Goal: Participate in discussion: Engage in conversation with other users on a specific topic

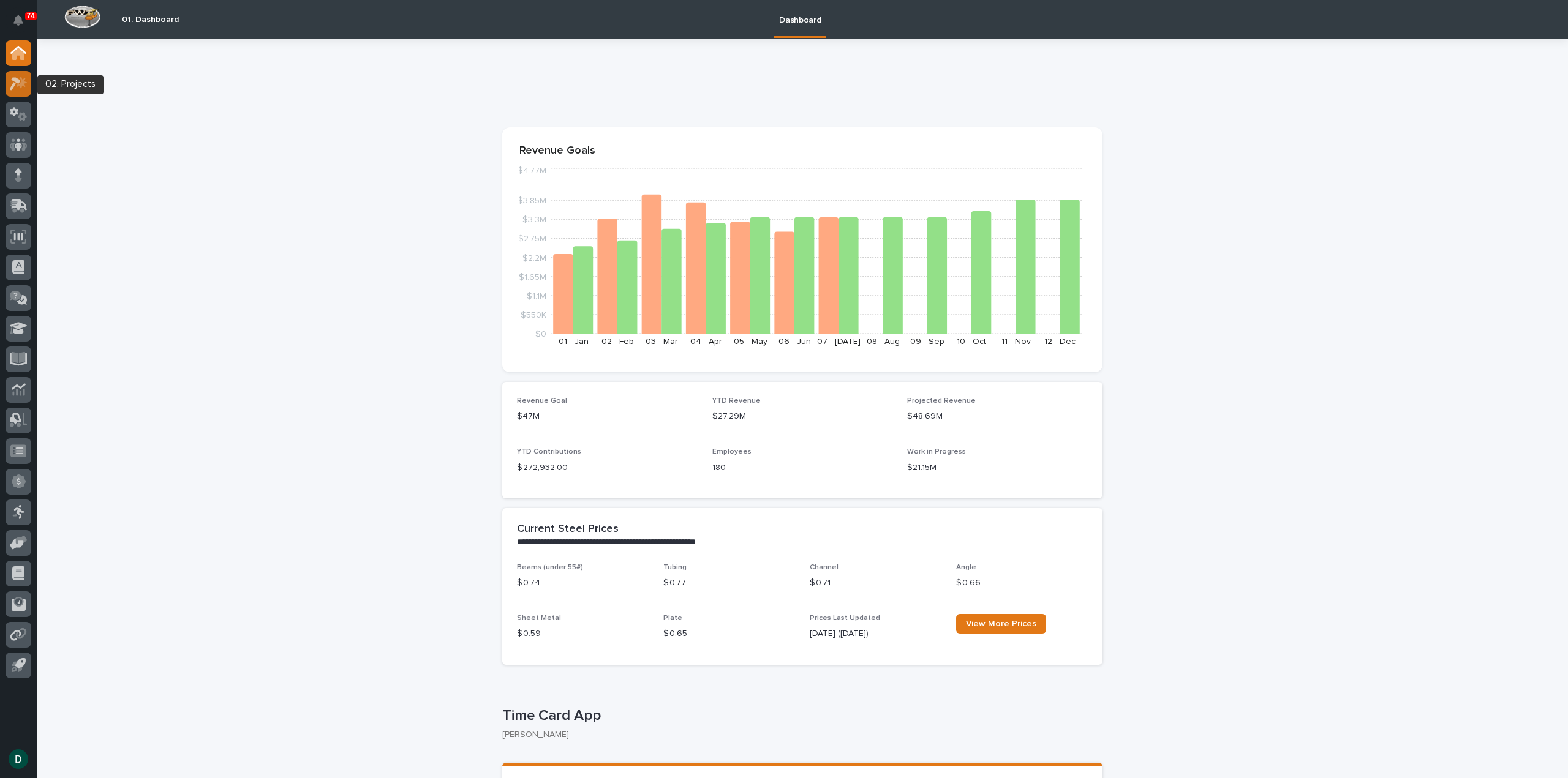
click at [20, 87] on icon at bounding box center [18, 83] width 18 height 14
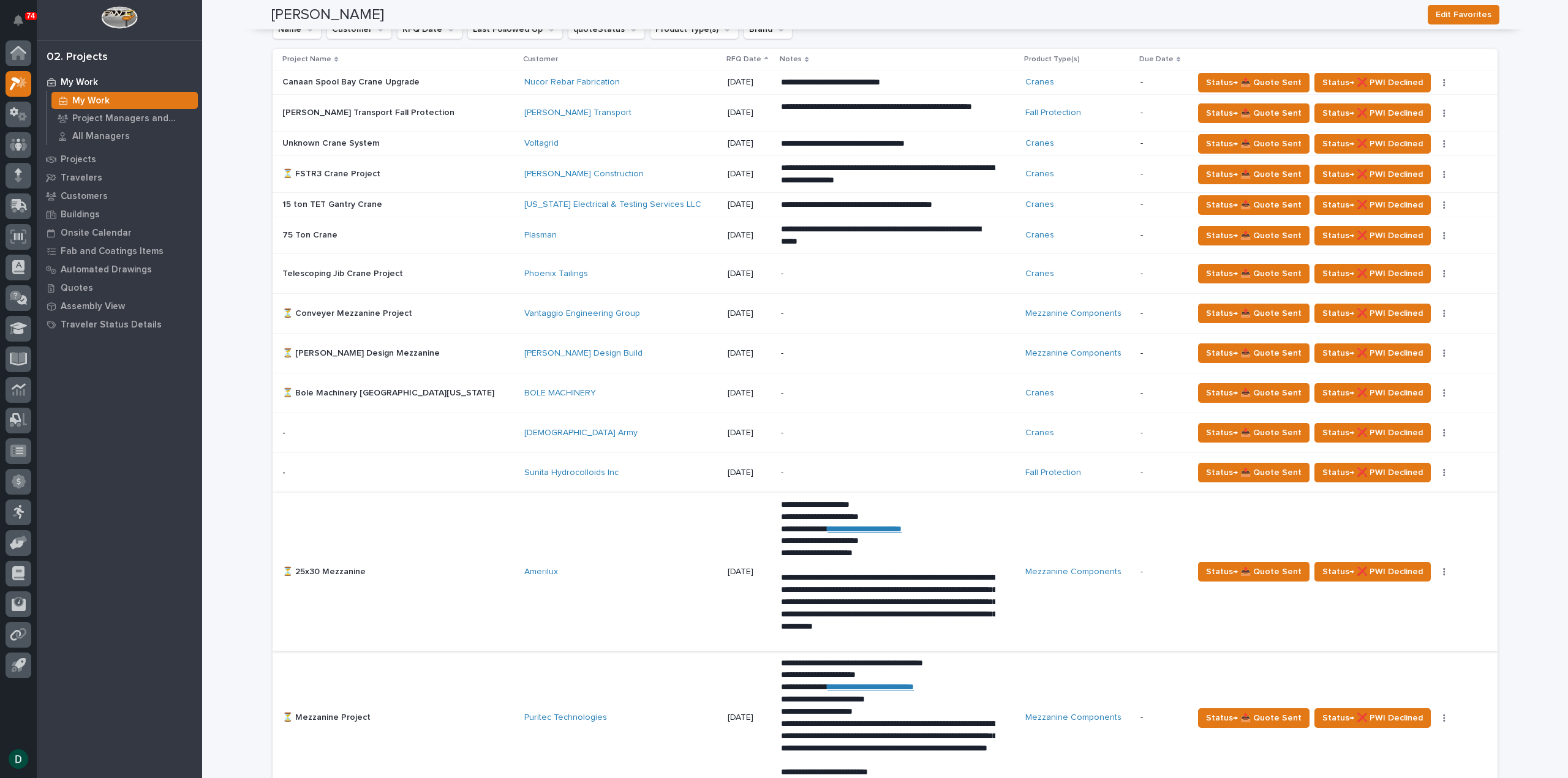
scroll to position [919, 0]
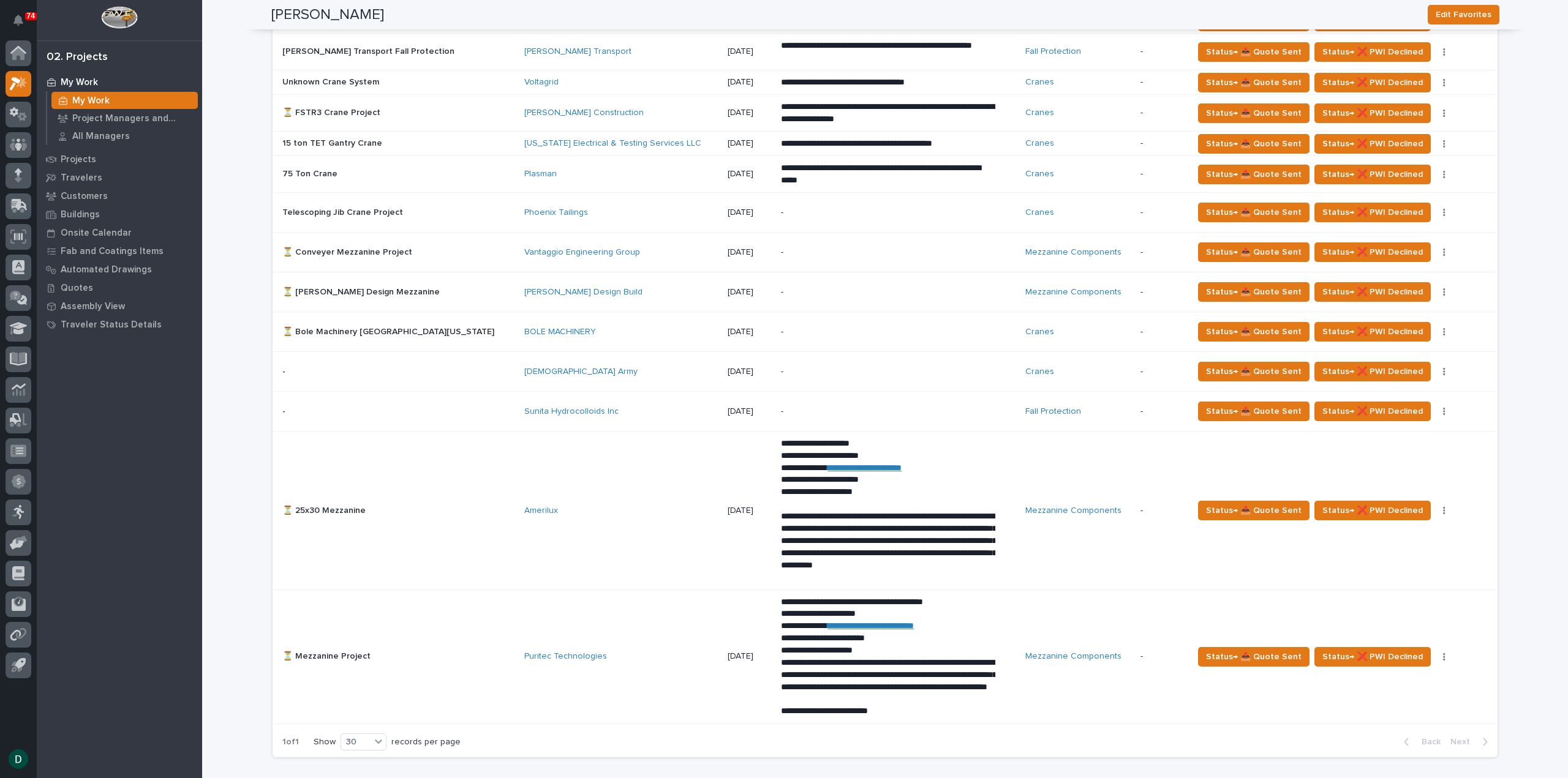
click at [822, 584] on p "**********" at bounding box center [888, 547] width 215 height 73
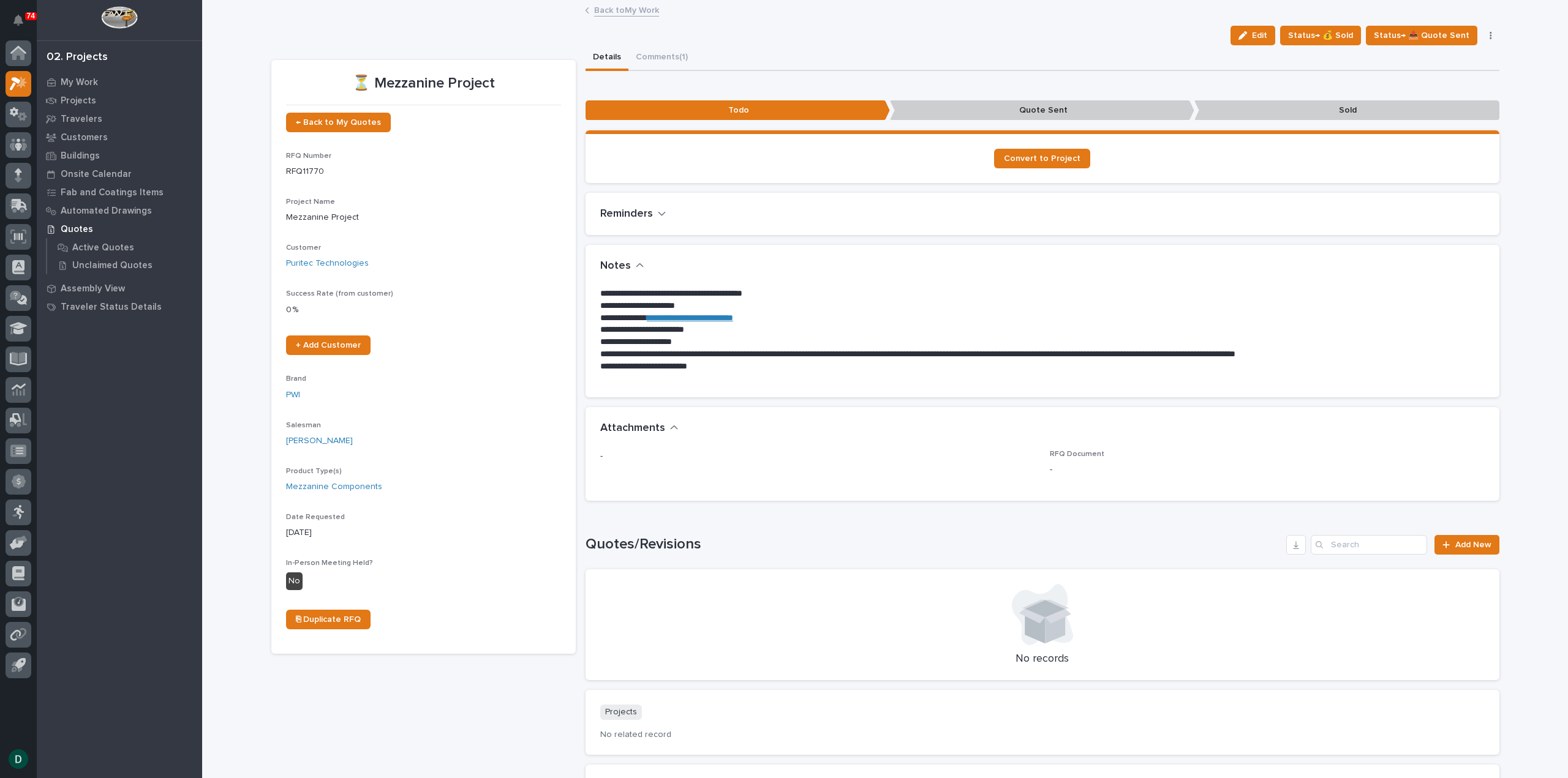
click at [640, 9] on link "Back to My Work" at bounding box center [626, 9] width 65 height 14
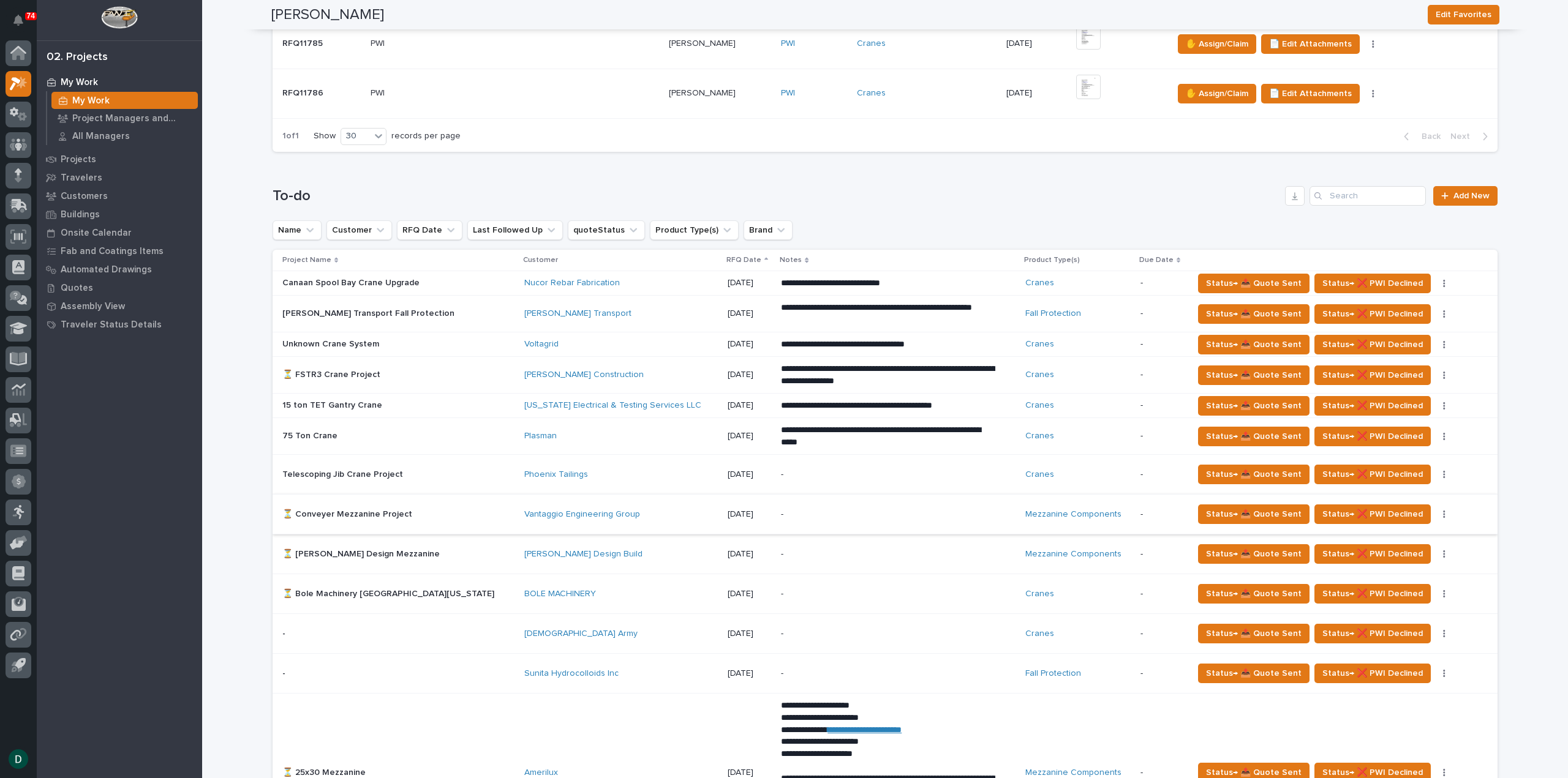
scroll to position [674, 0]
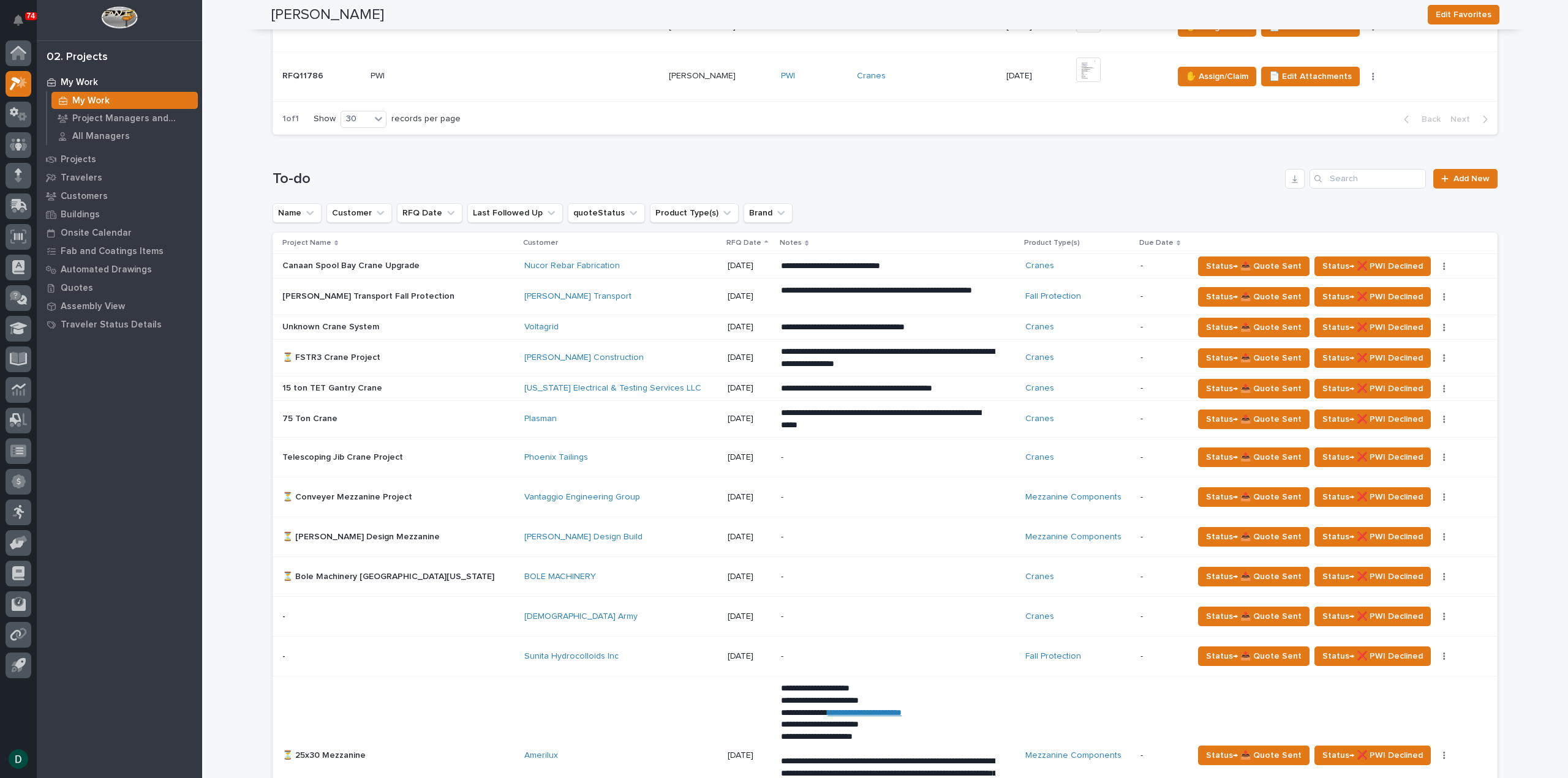
click at [432, 534] on p at bounding box center [389, 537] width 215 height 10
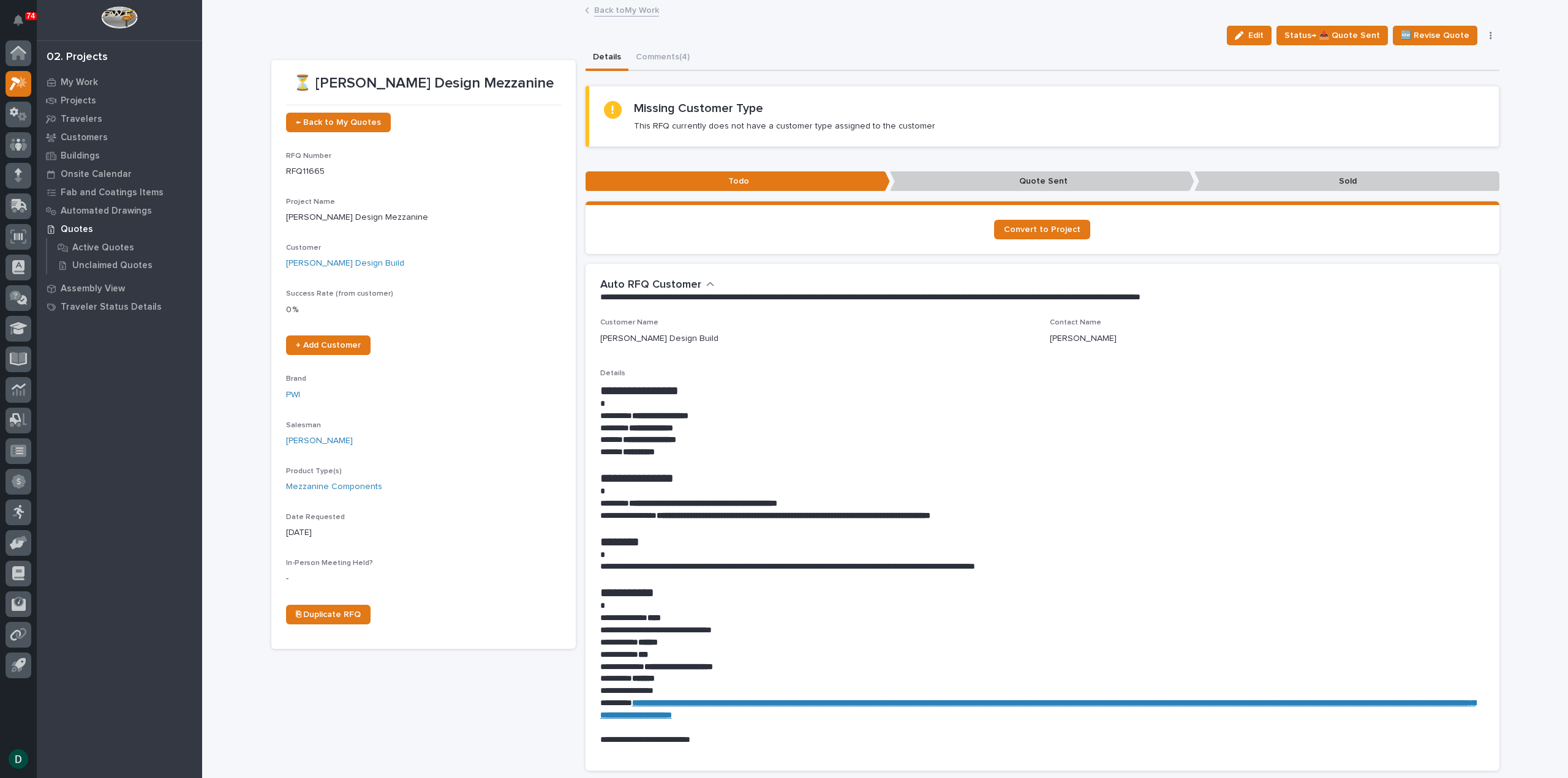
click at [668, 57] on button "Comments (4)" at bounding box center [662, 57] width 68 height 25
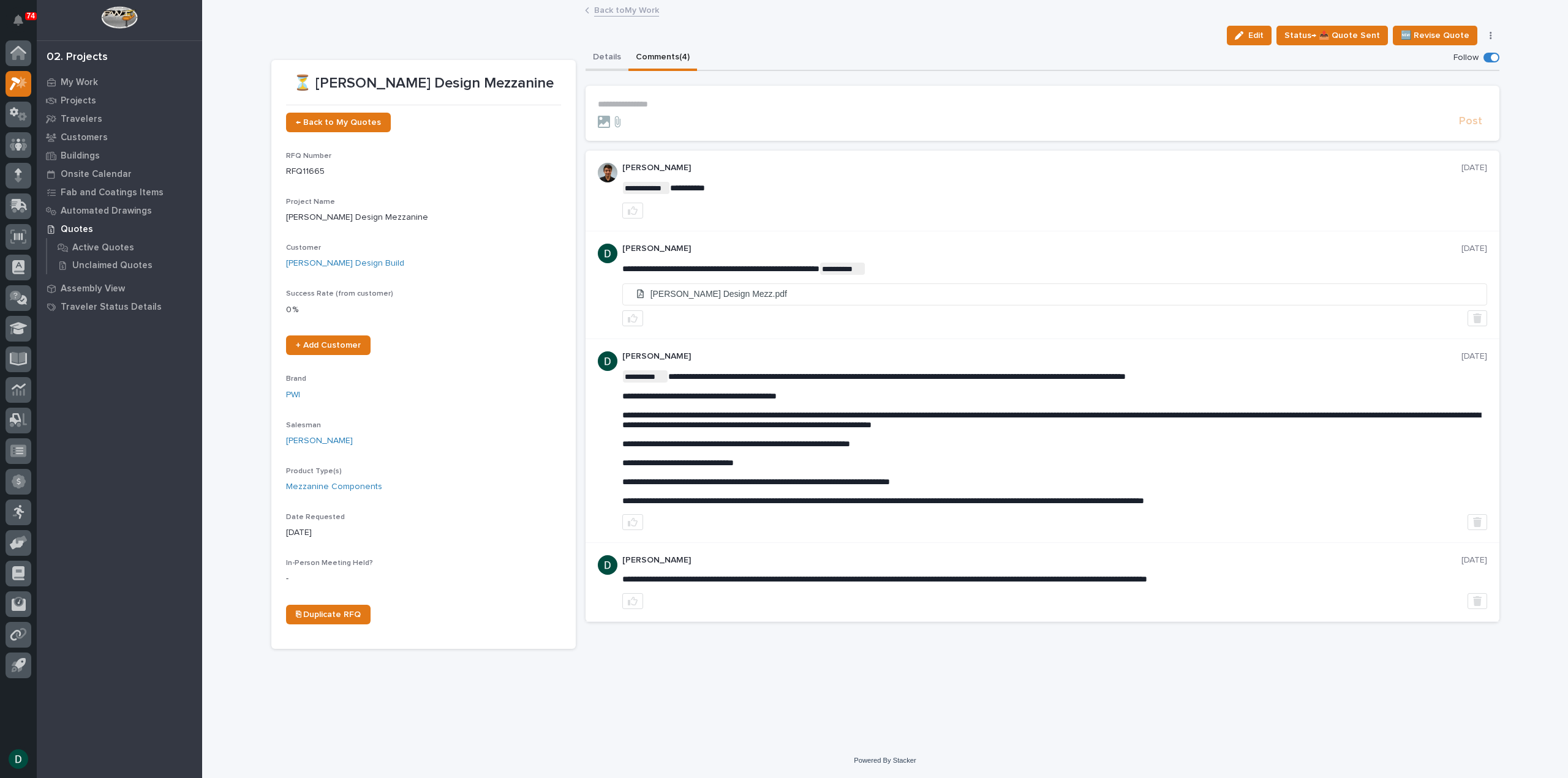
click at [612, 58] on button "Details" at bounding box center [607, 57] width 43 height 25
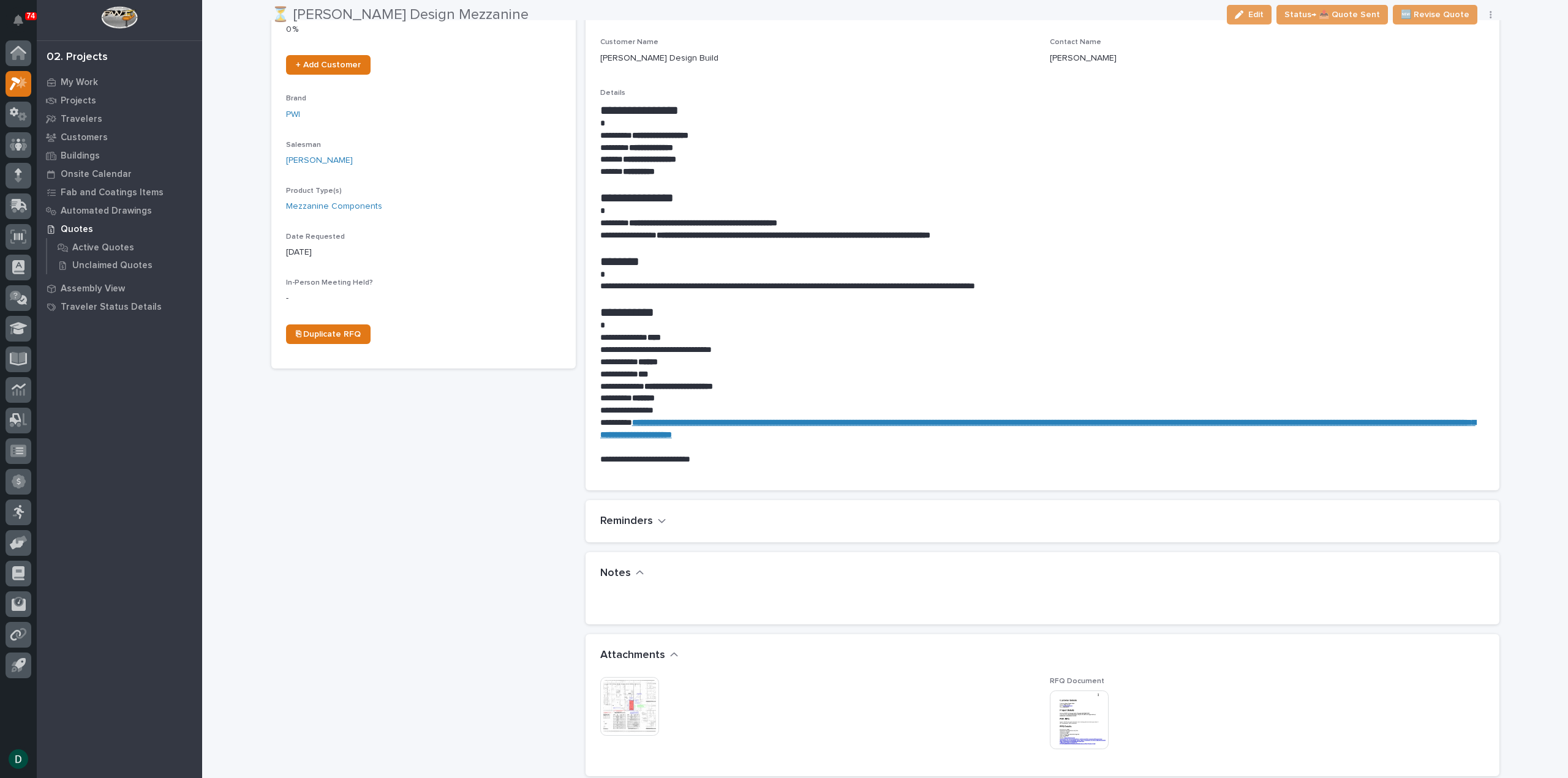
scroll to position [428, 0]
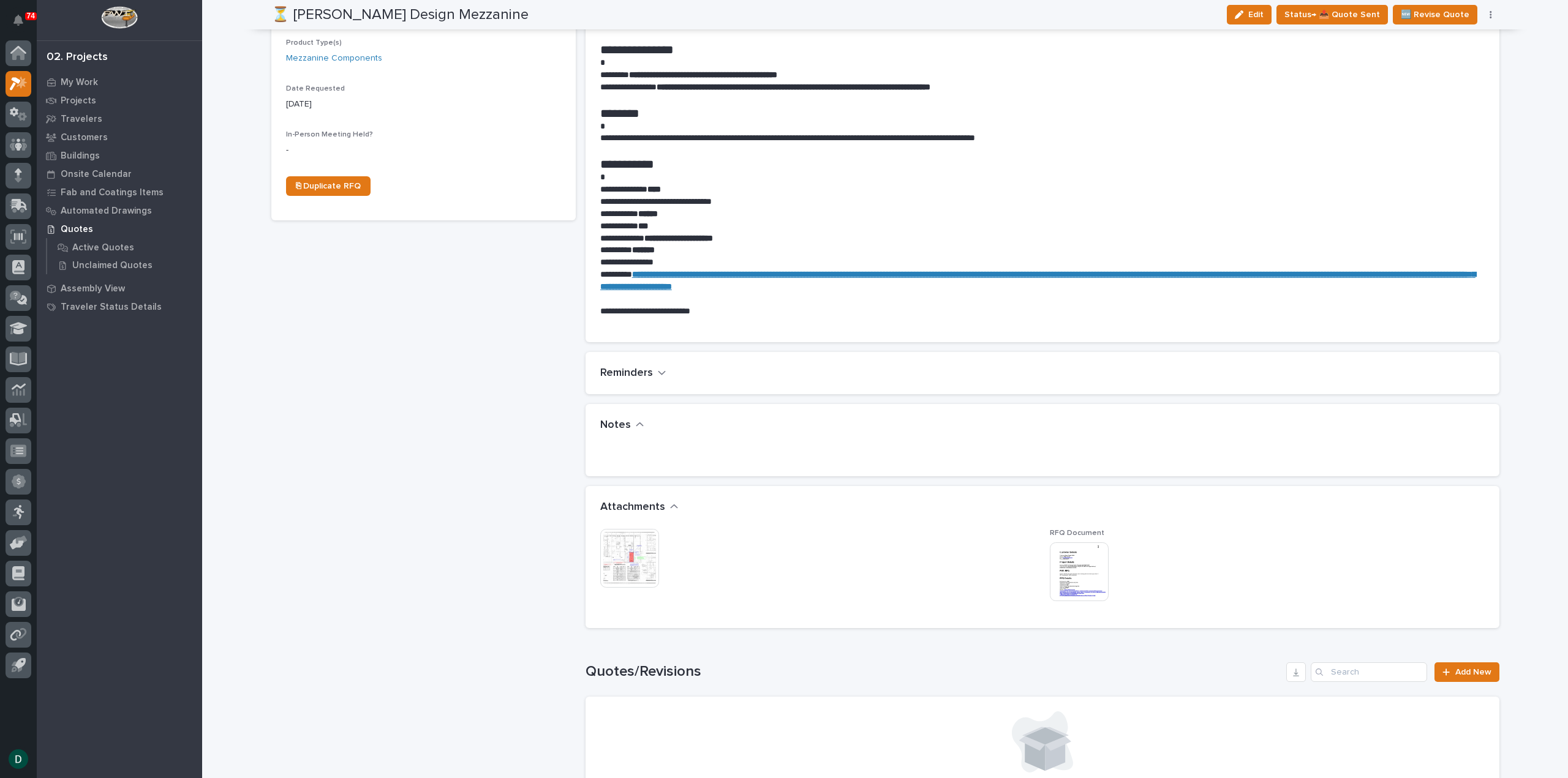
click at [618, 554] on img at bounding box center [629, 558] width 59 height 59
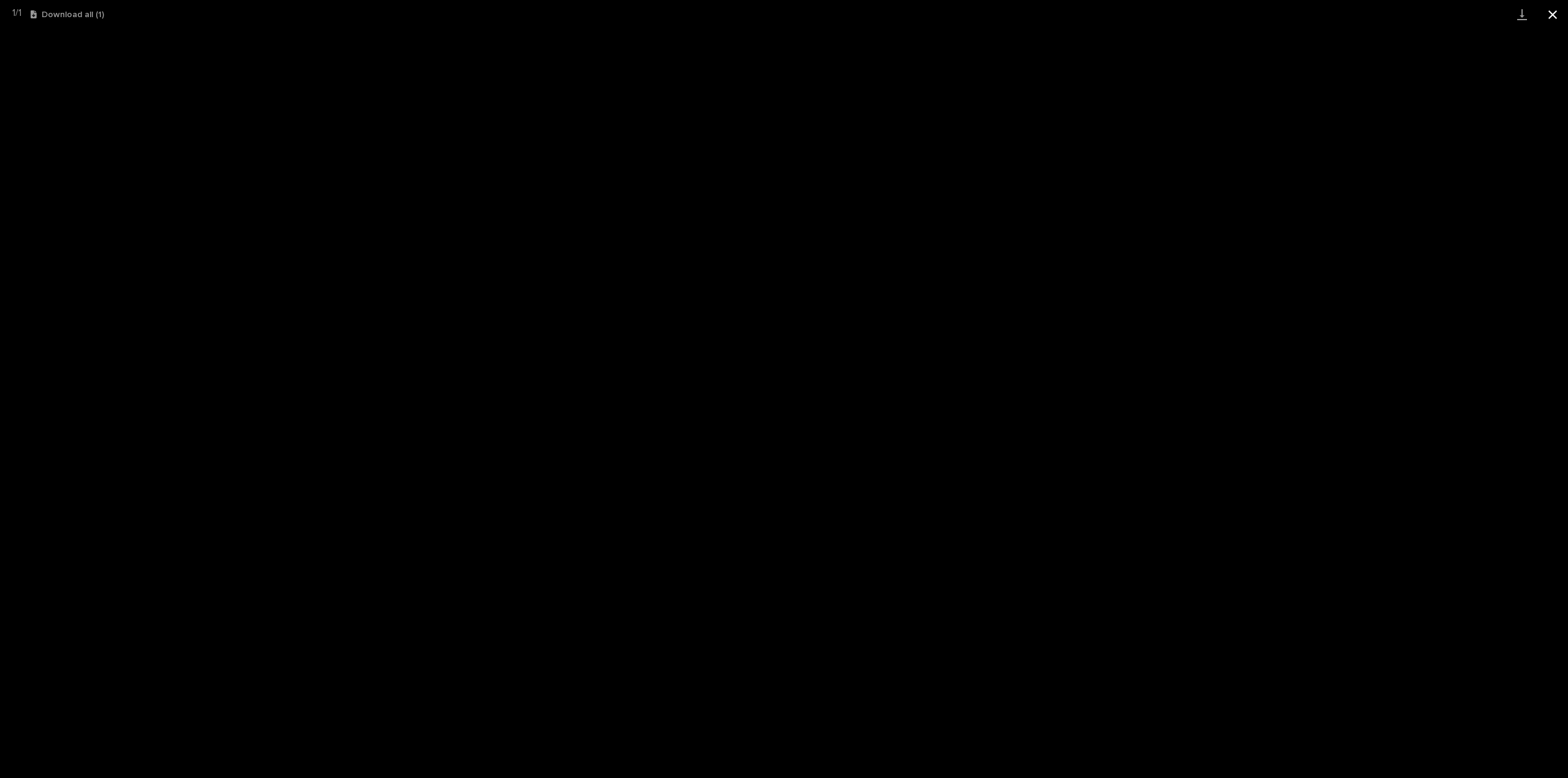
click at [1553, 14] on button "Close gallery" at bounding box center [1552, 14] width 31 height 29
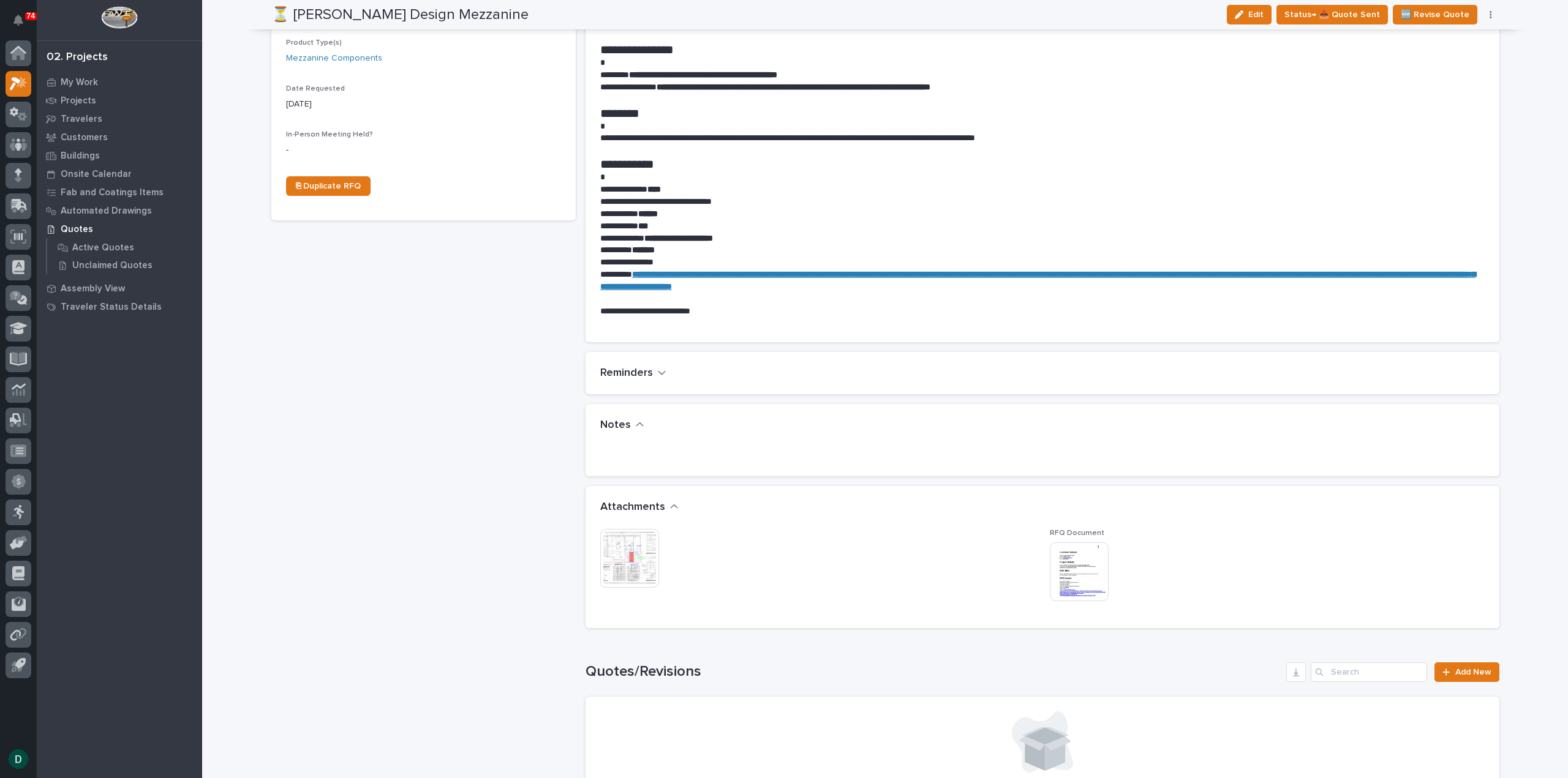
scroll to position [0, 0]
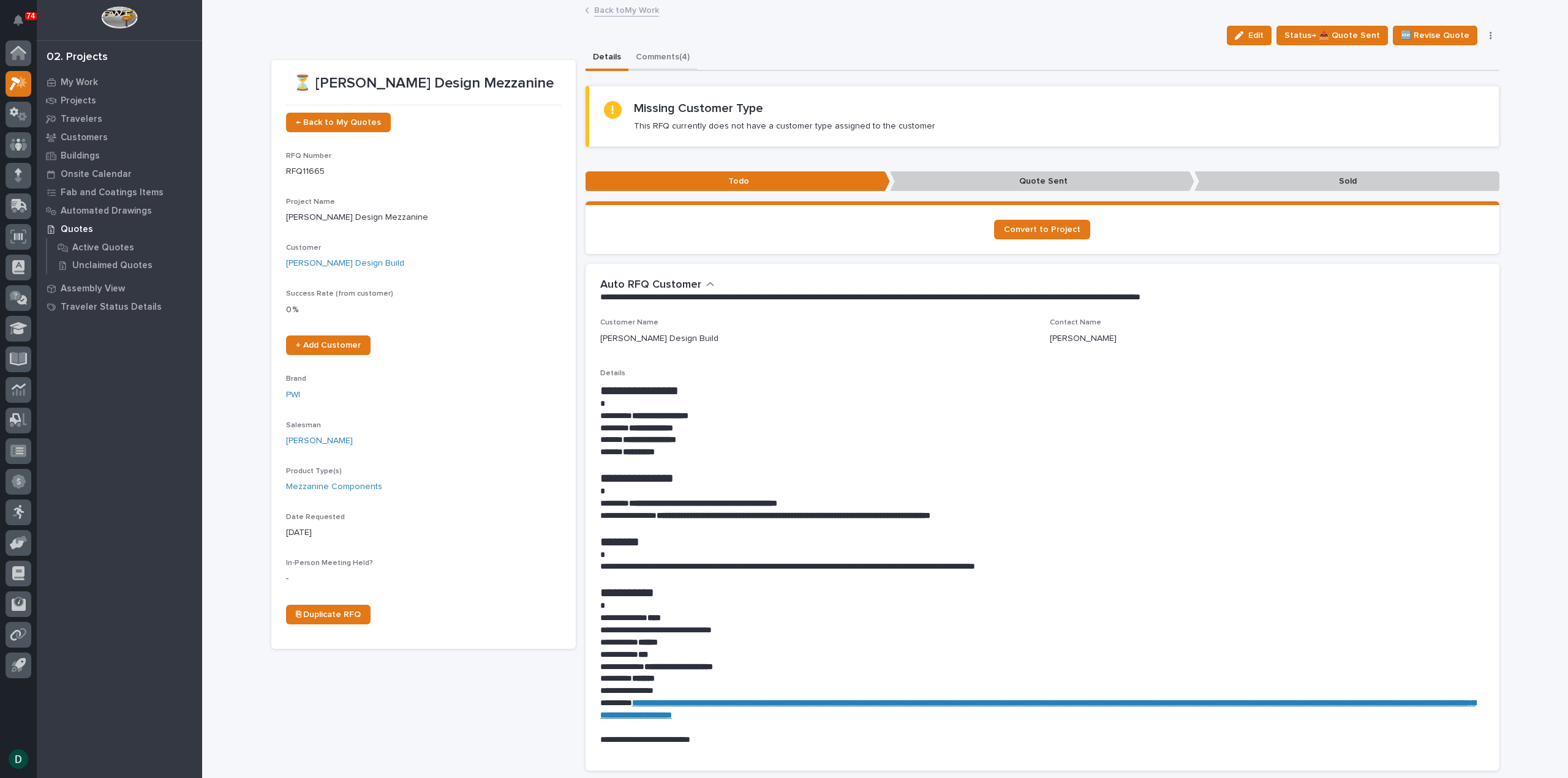
click at [675, 54] on button "Comments (4)" at bounding box center [662, 57] width 68 height 25
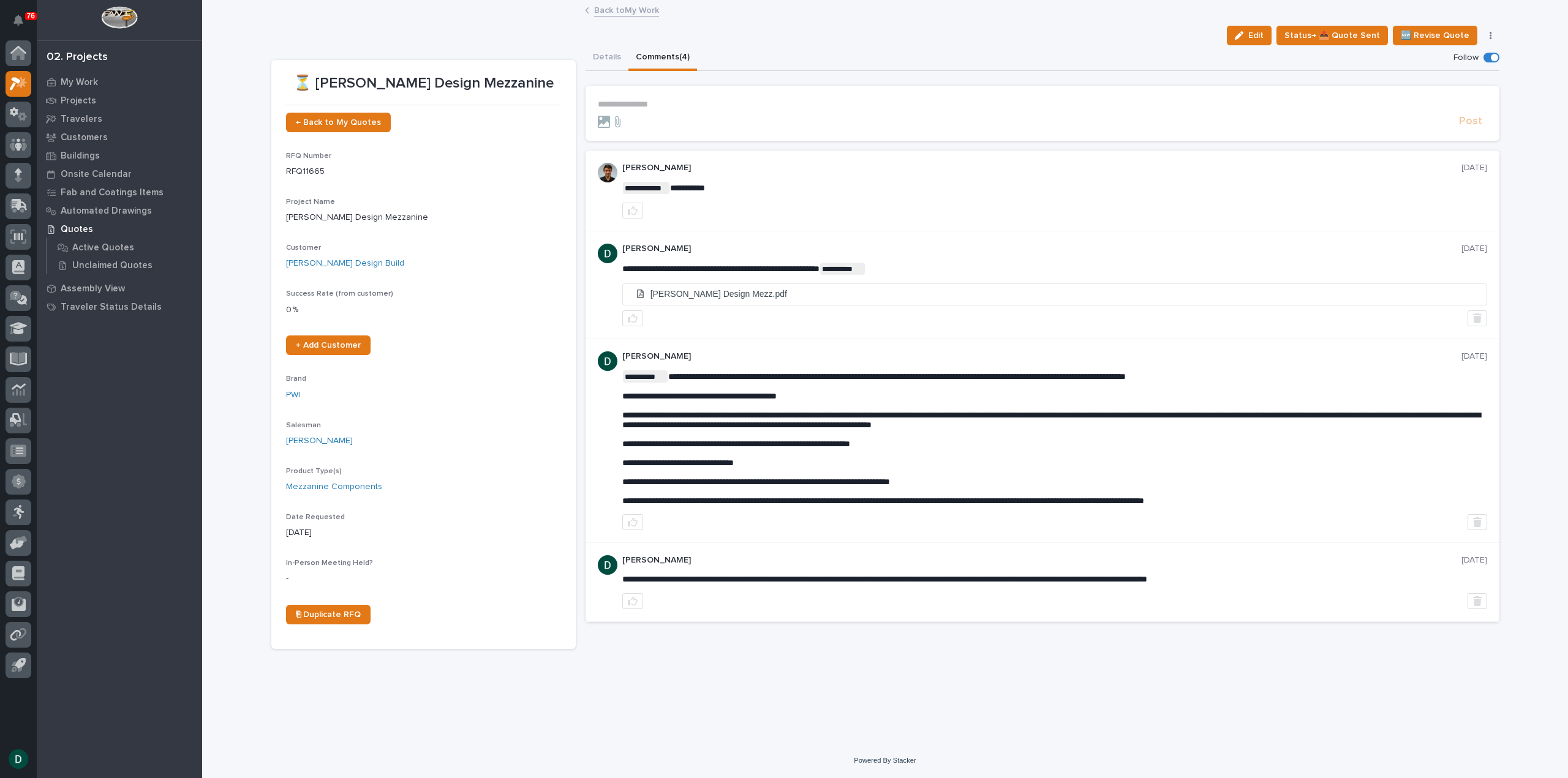
click at [635, 7] on link "Back to My Work" at bounding box center [626, 9] width 65 height 14
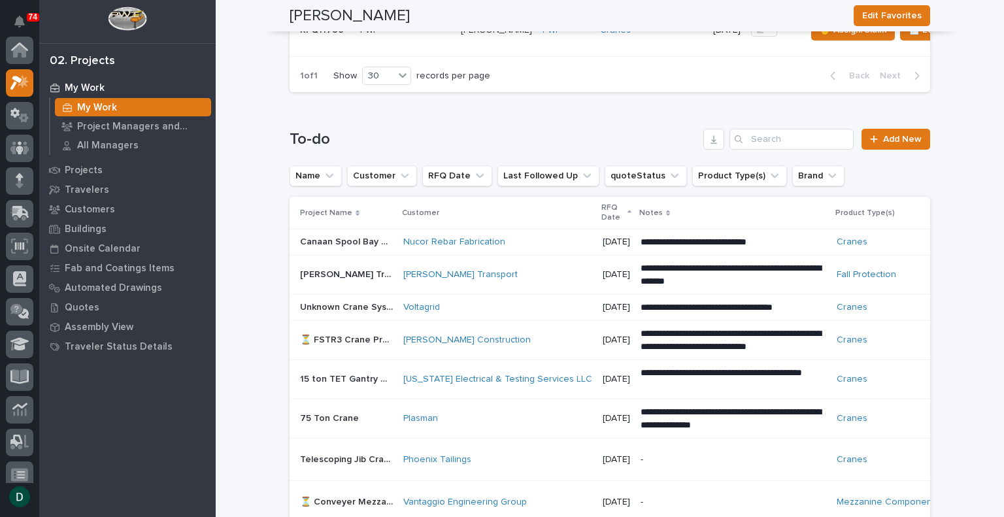
scroll to position [726, 0]
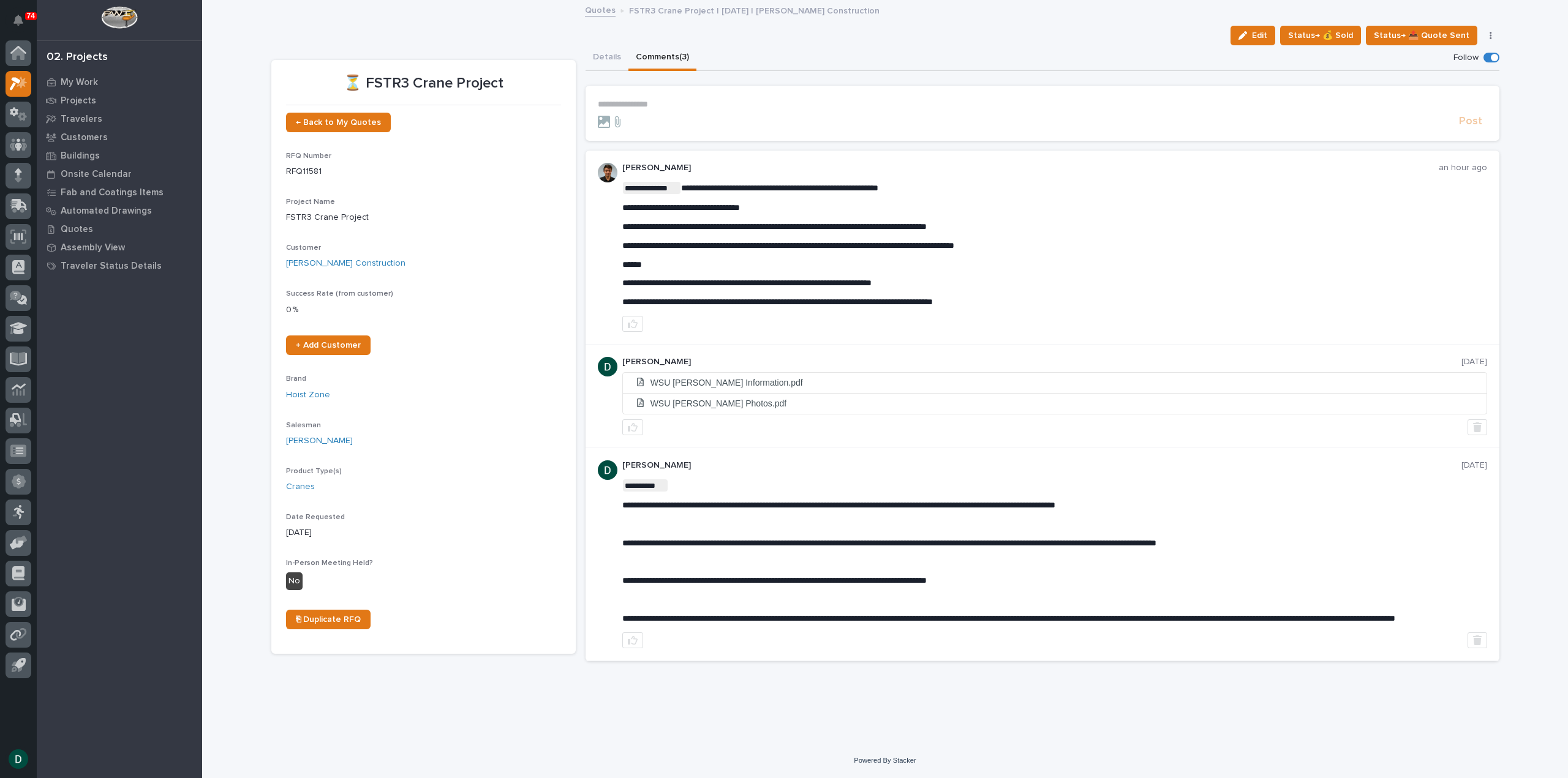
click at [671, 107] on p "**********" at bounding box center [1042, 104] width 889 height 10
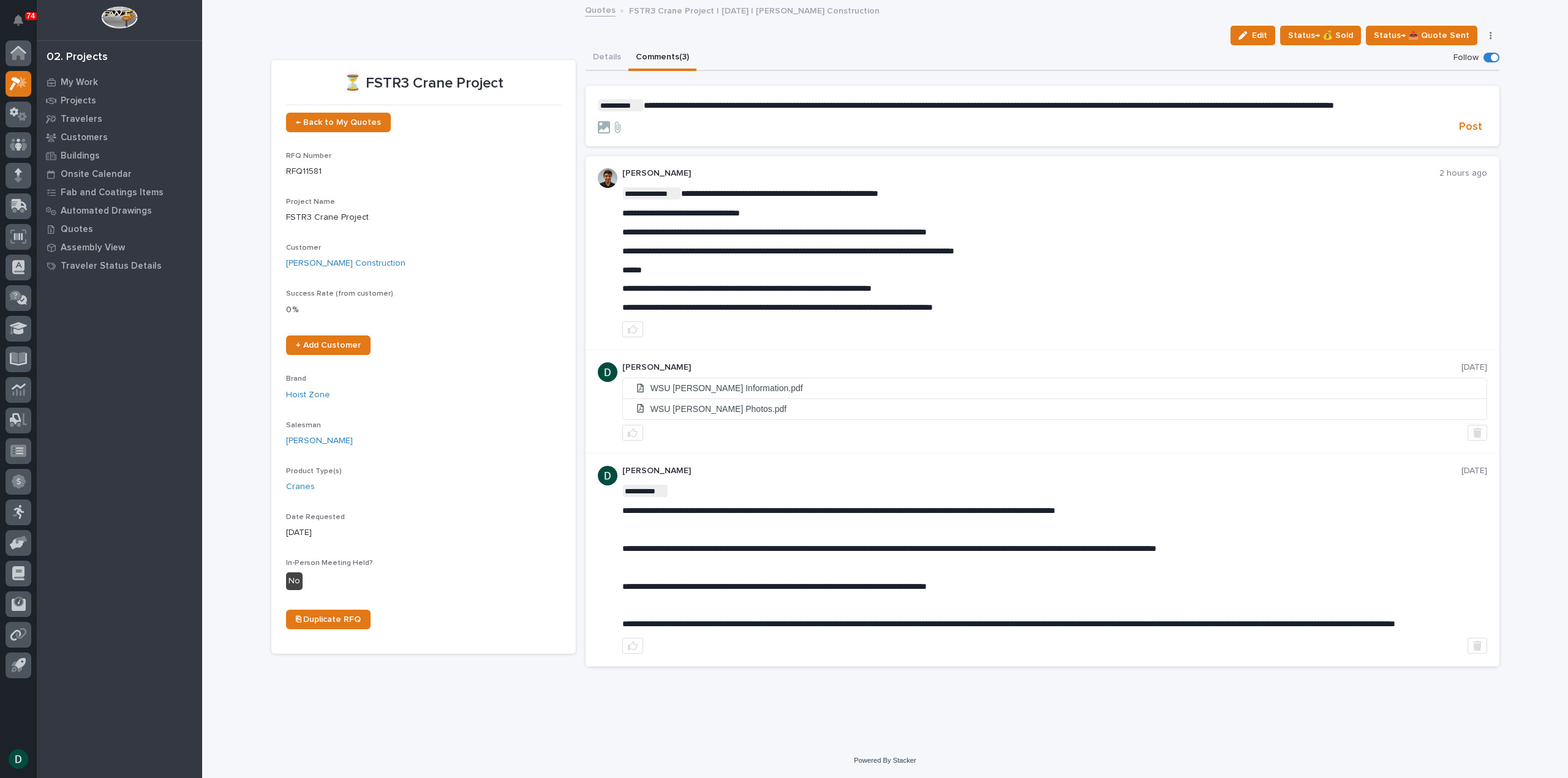
click at [1334, 101] on span "**********" at bounding box center [989, 105] width 690 height 8
click at [1469, 125] on span "Post" at bounding box center [1470, 127] width 23 height 14
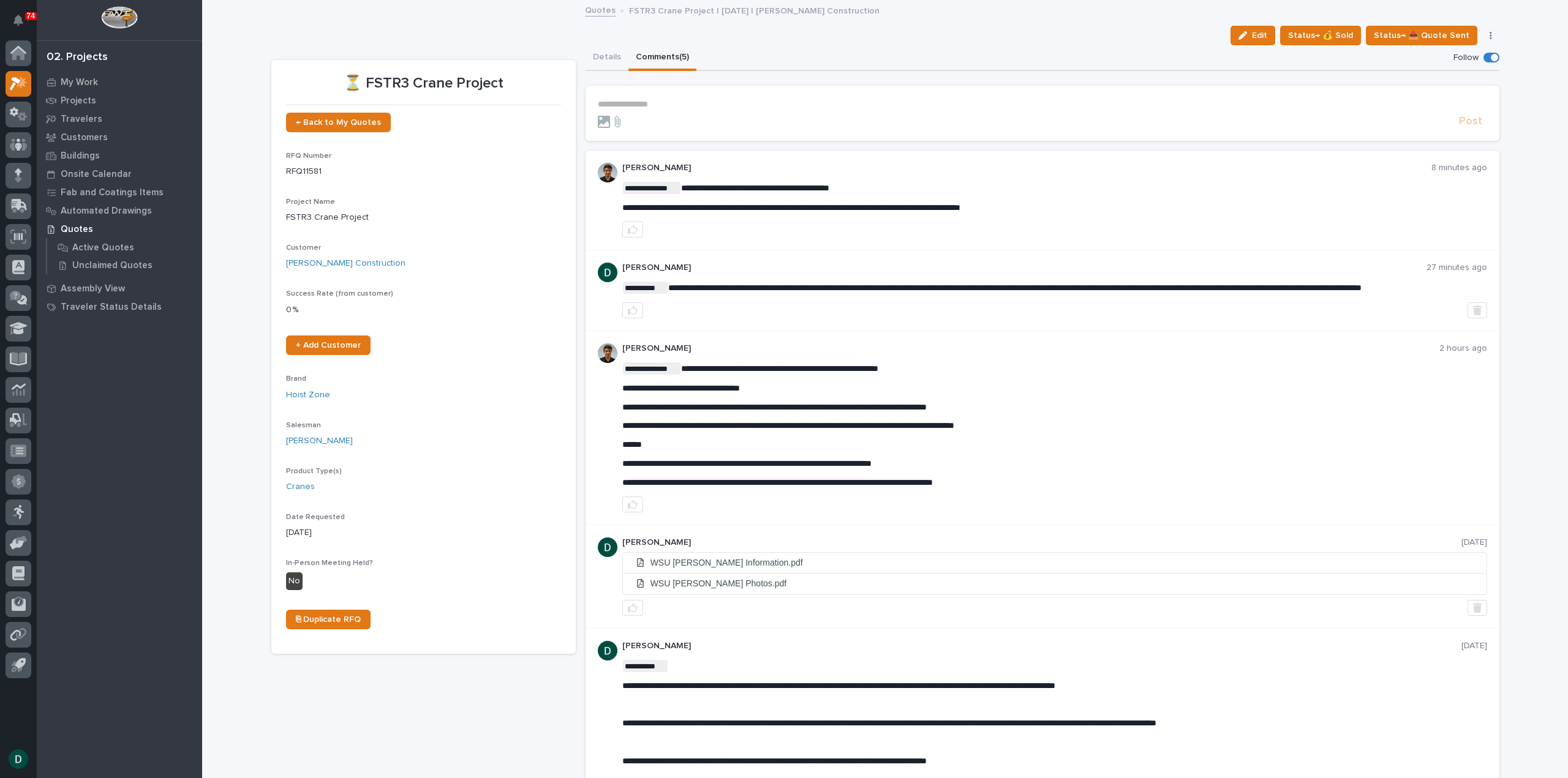
click at [698, 106] on p "**********" at bounding box center [1042, 104] width 889 height 10
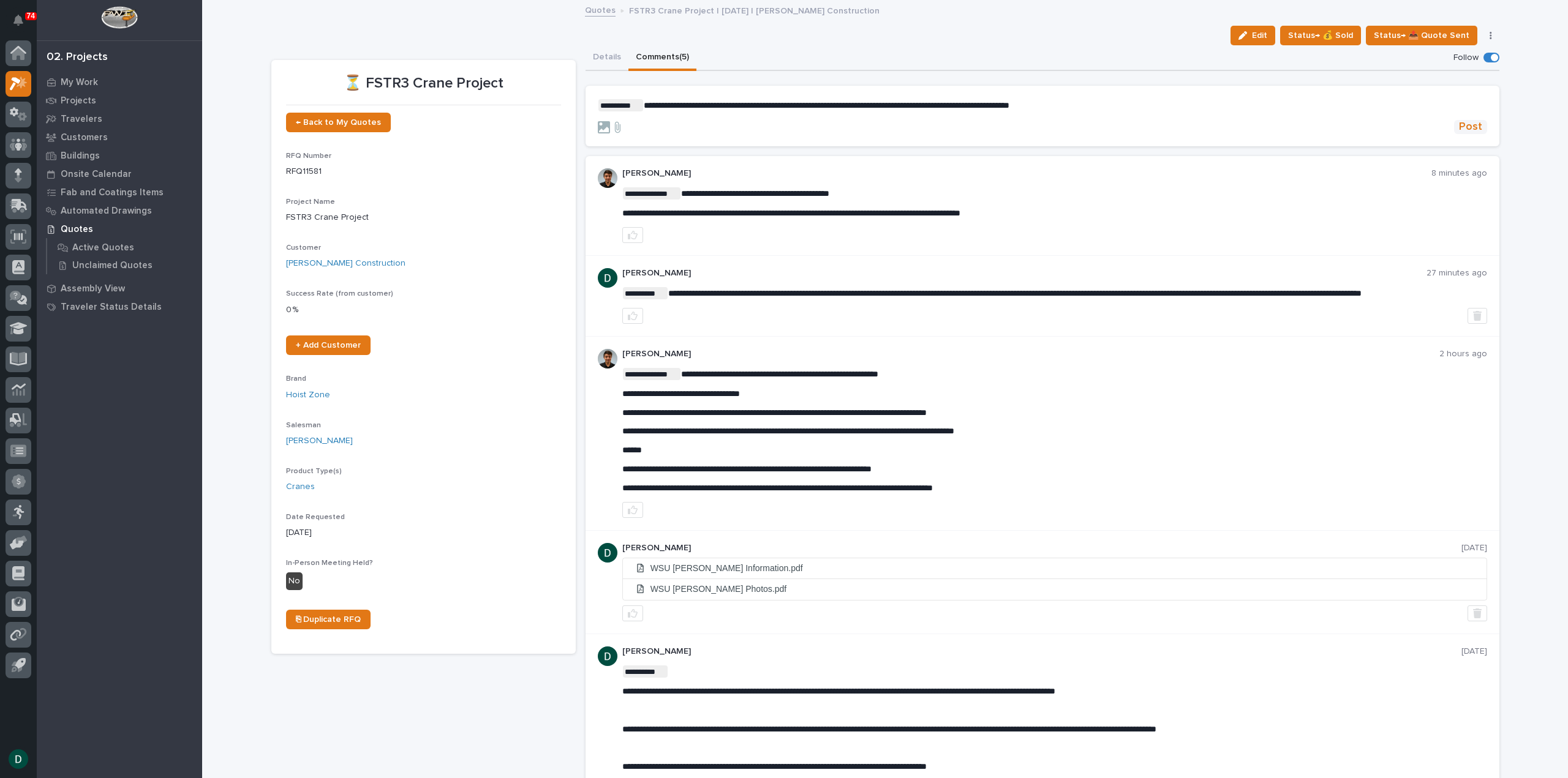
click at [1470, 124] on span "Post" at bounding box center [1470, 127] width 23 height 14
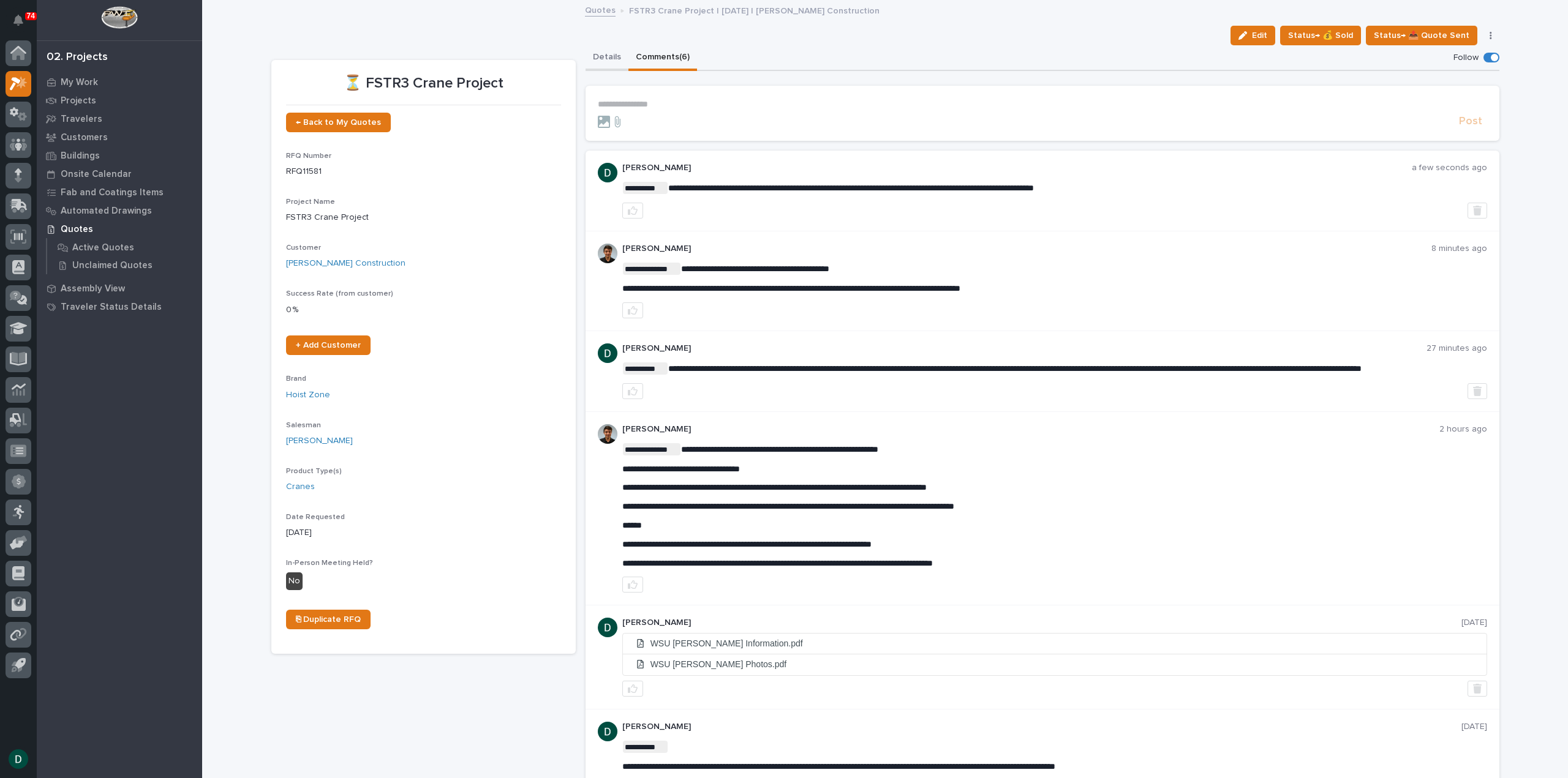
drag, startPoint x: 602, startPoint y: 51, endPoint x: 604, endPoint y: 57, distance: 6.3
click at [602, 51] on button "Details" at bounding box center [607, 57] width 43 height 25
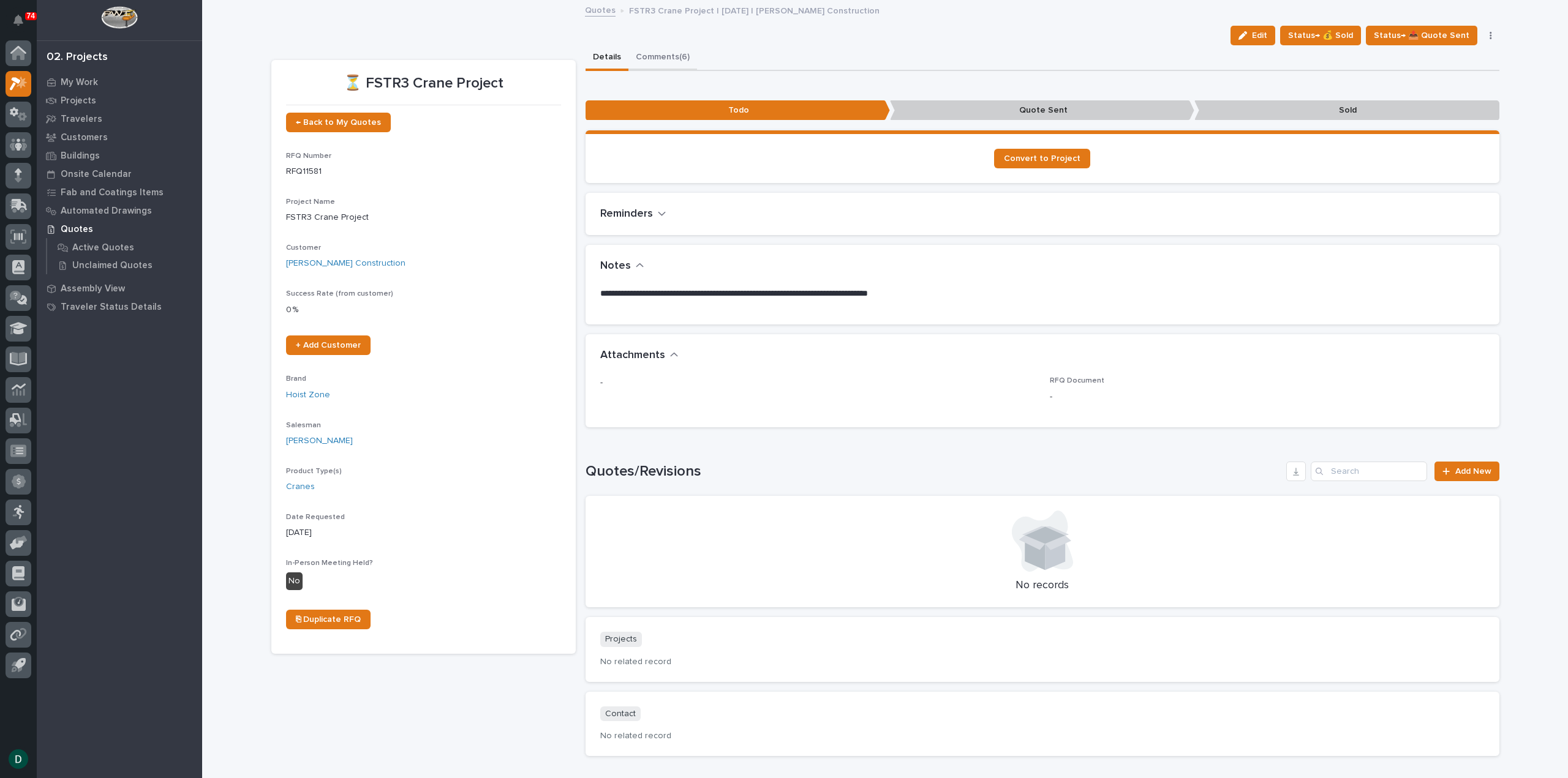
click at [651, 52] on button "Comments (6)" at bounding box center [662, 57] width 68 height 25
